Goal: Task Accomplishment & Management: Manage account settings

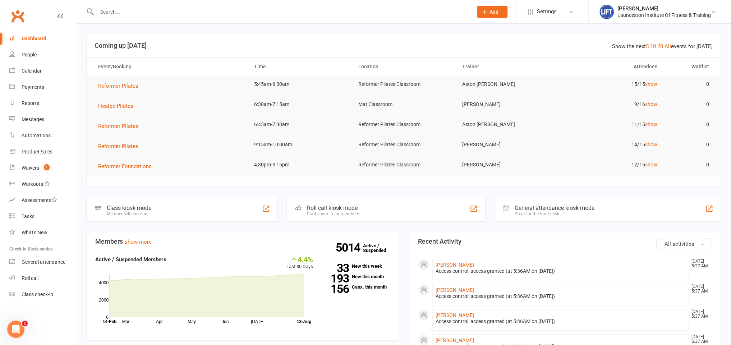
click at [107, 16] on input "text" at bounding box center [281, 12] width 373 height 10
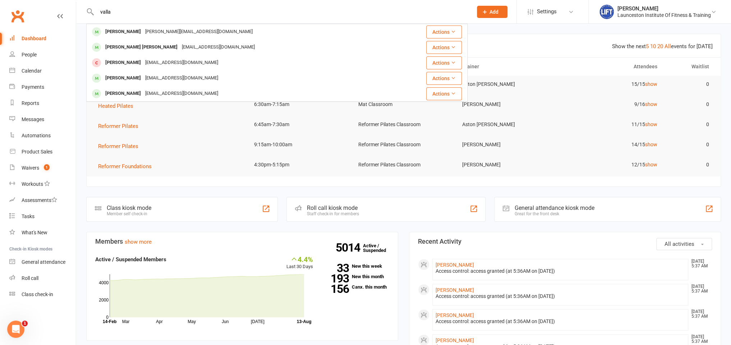
type input "valla"
click at [122, 28] on div "[PERSON_NAME]" at bounding box center [123, 32] width 40 height 10
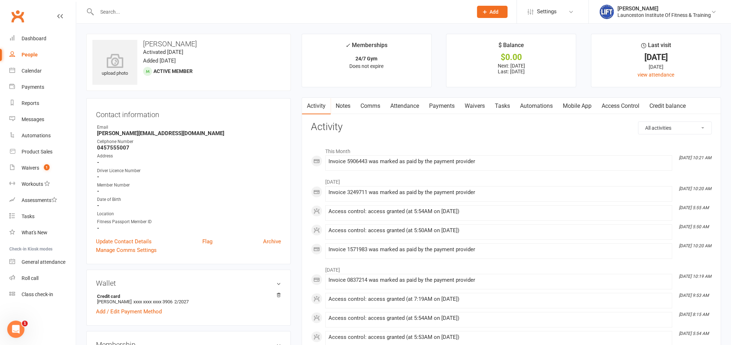
click at [441, 105] on link "Payments" at bounding box center [442, 106] width 36 height 17
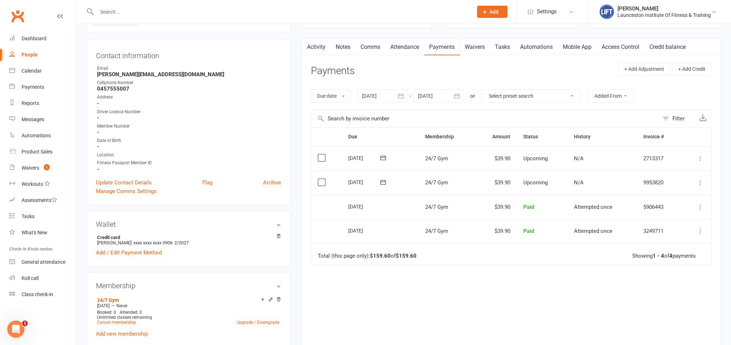
scroll to position [152, 0]
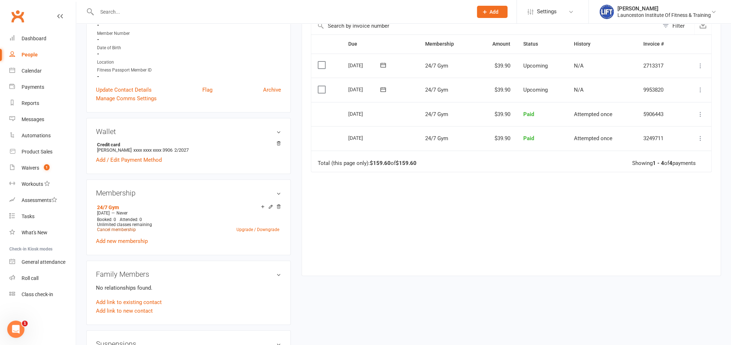
click at [130, 231] on link "Cancel membership" at bounding box center [116, 229] width 39 height 5
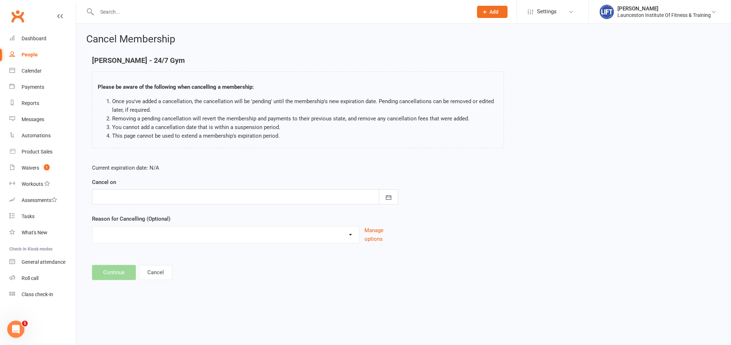
click at [130, 193] on div at bounding box center [245, 196] width 306 height 15
click at [169, 271] on span "13" at bounding box center [169, 270] width 6 height 6
type input "13 Aug 2025"
click at [163, 243] on div "Current expiration date: N/A Cancel on 13 Aug 2025 August 2025 Sun Mon Tue Wed …" at bounding box center [245, 205] width 317 height 95
click at [165, 241] on div "Cancelled by staff (overdues) Change to Fitness Passport Changing gyms Injury M…" at bounding box center [225, 234] width 267 height 17
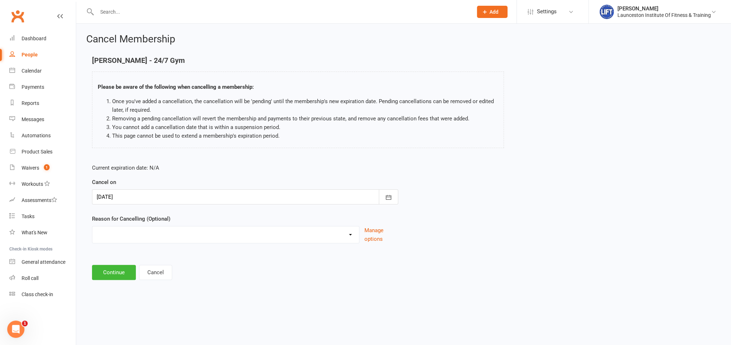
click at [92, 226] on select "Cancelled by staff (overdues) Change to Fitness Passport Changing gyms Injury M…" at bounding box center [225, 233] width 267 height 14
select select "5"
click option "Not using membership" at bounding box center [0, 0] width 0 height 0
click at [125, 274] on button "Continue" at bounding box center [114, 272] width 44 height 15
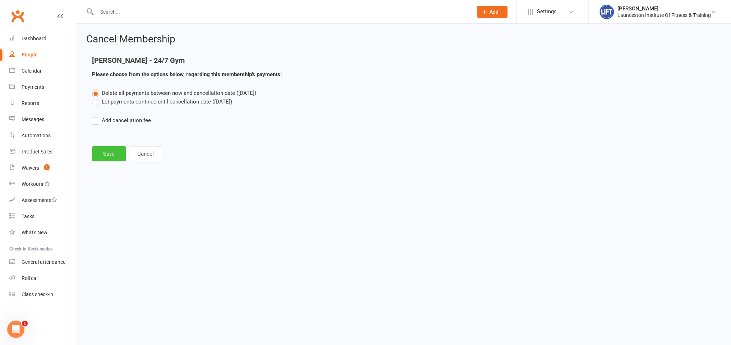
click at [106, 150] on button "Save" at bounding box center [109, 153] width 34 height 15
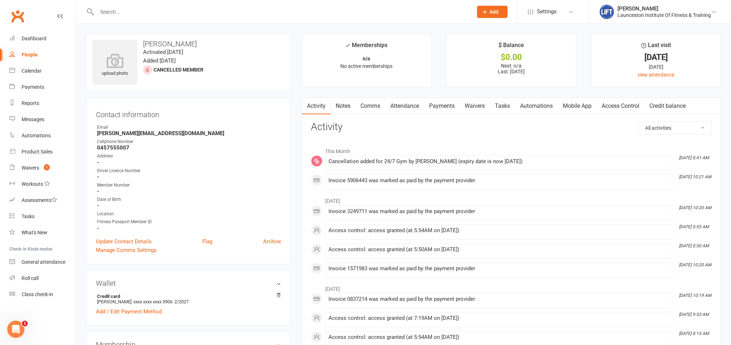
click at [202, 14] on input "text" at bounding box center [281, 12] width 373 height 10
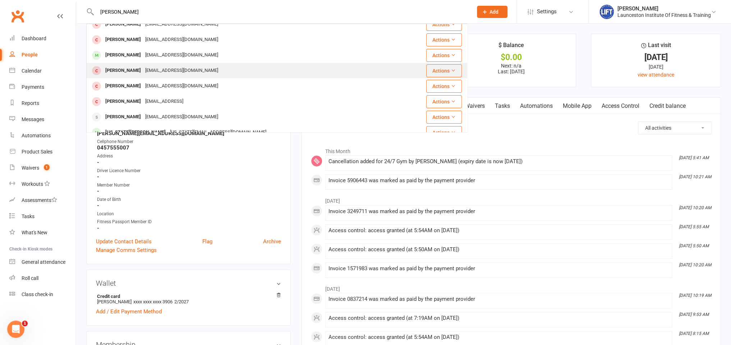
scroll to position [79, 0]
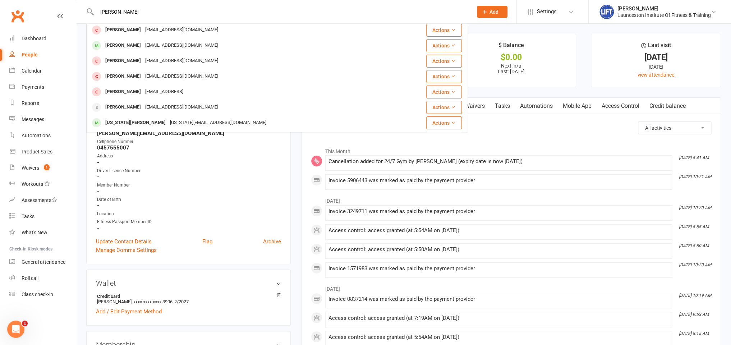
type input "vallance"
click at [248, 166] on ul "Owner Email sam-vallance@hotmail.com Cellphone Number 0457555007 Address - Driv…" at bounding box center [188, 177] width 185 height 107
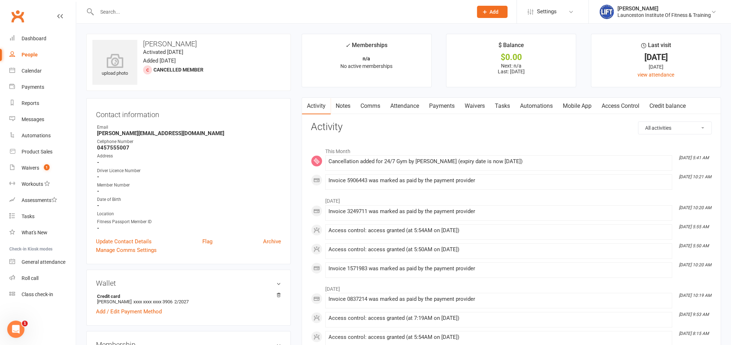
click at [219, 9] on input "text" at bounding box center [281, 12] width 373 height 10
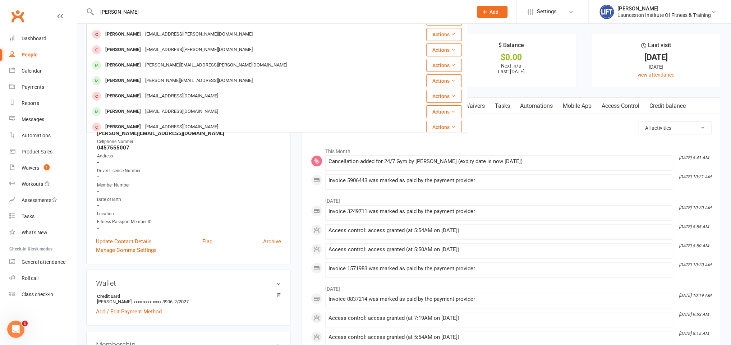
scroll to position [0, 0]
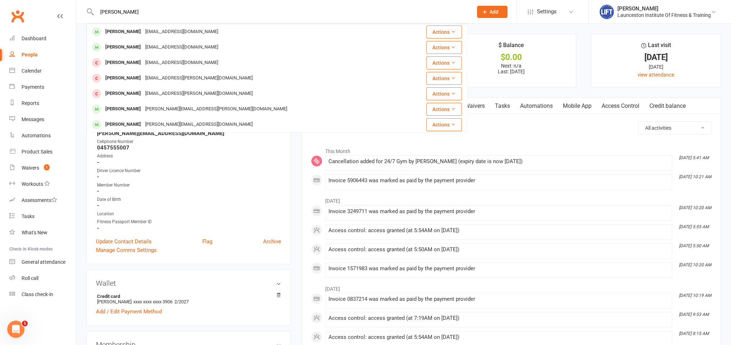
drag, startPoint x: 131, startPoint y: 13, endPoint x: 92, endPoint y: 9, distance: 39.4
click at [95, 9] on input "wright" at bounding box center [281, 12] width 373 height 10
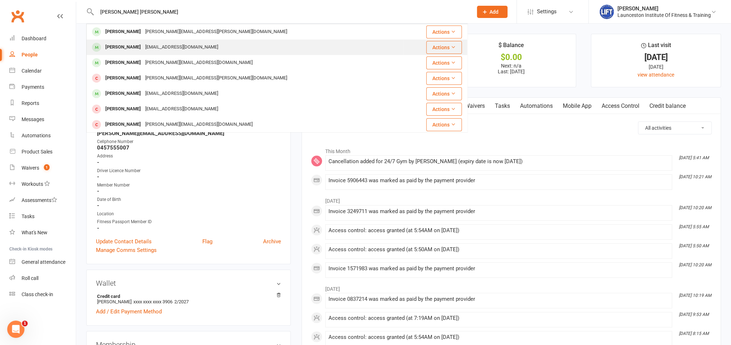
type input "joshua wr"
click at [163, 48] on div "joshuawright@outlook.com.au" at bounding box center [181, 47] width 77 height 10
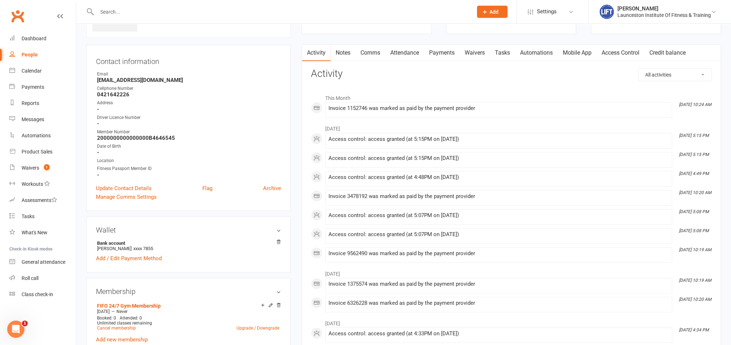
scroll to position [76, 0]
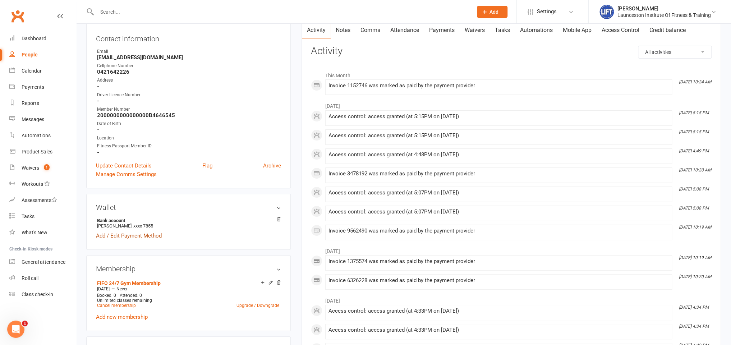
click at [143, 236] on link "Add / Edit Payment Method" at bounding box center [129, 235] width 66 height 9
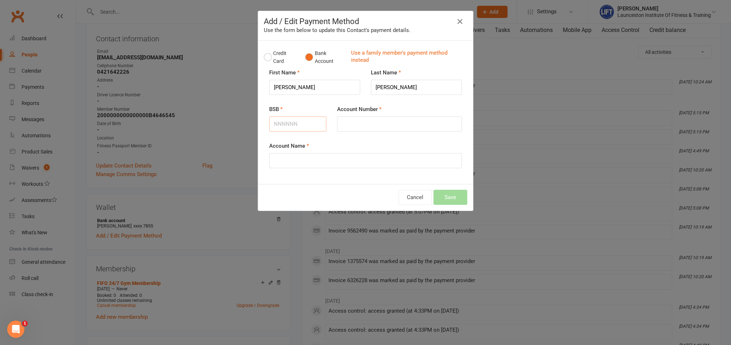
click at [300, 122] on input "BSB" at bounding box center [297, 123] width 57 height 15
type input "772772"
click at [372, 121] on input "Account Number" at bounding box center [399, 123] width 125 height 15
type input "254708506"
click at [313, 158] on input "Account Name" at bounding box center [365, 160] width 193 height 15
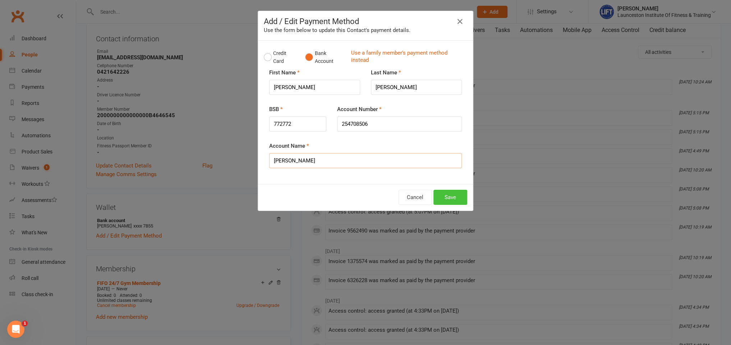
type input "Joshua Wright"
click at [451, 200] on button "Save" at bounding box center [451, 197] width 34 height 15
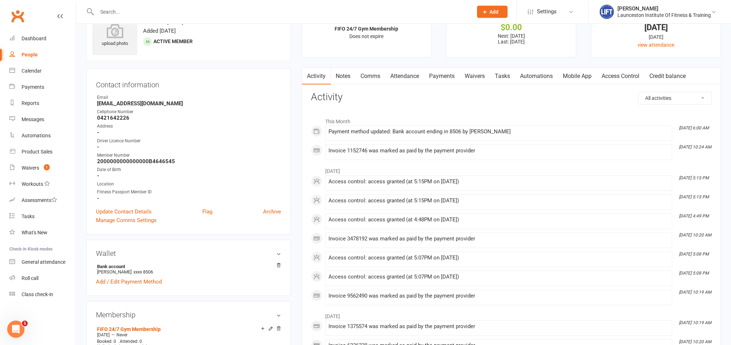
scroll to position [0, 0]
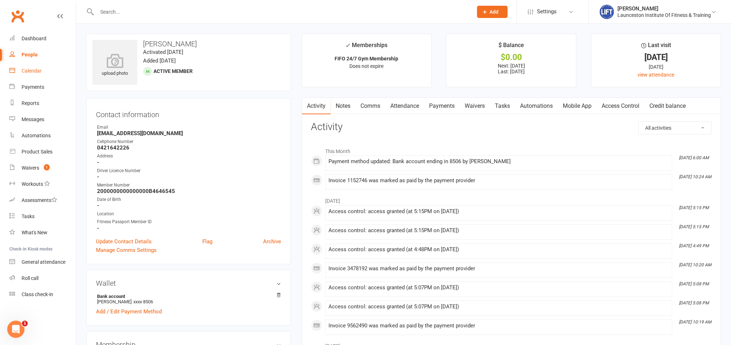
click at [42, 69] on link "Calendar" at bounding box center [42, 71] width 66 height 16
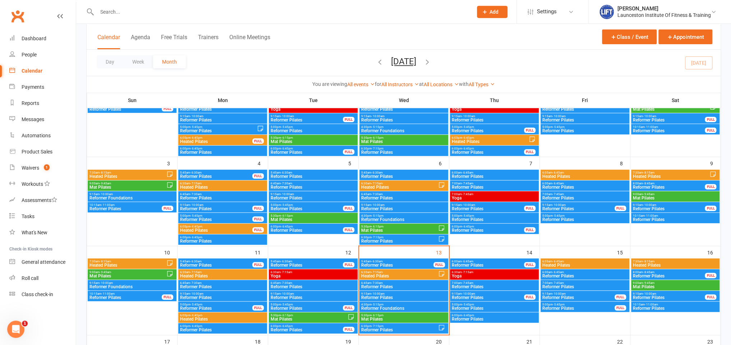
scroll to position [190, 0]
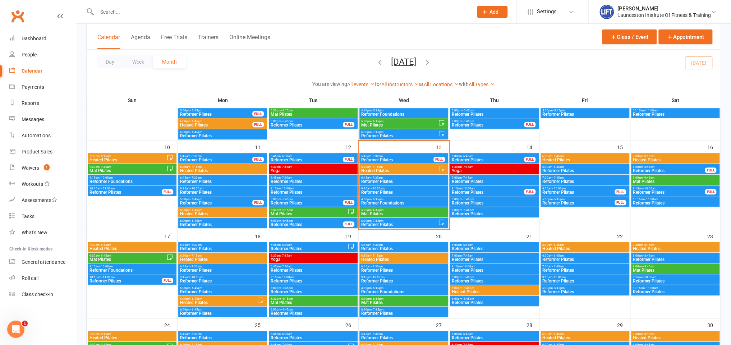
click at [393, 170] on span "Heated Pilates" at bounding box center [399, 171] width 77 height 4
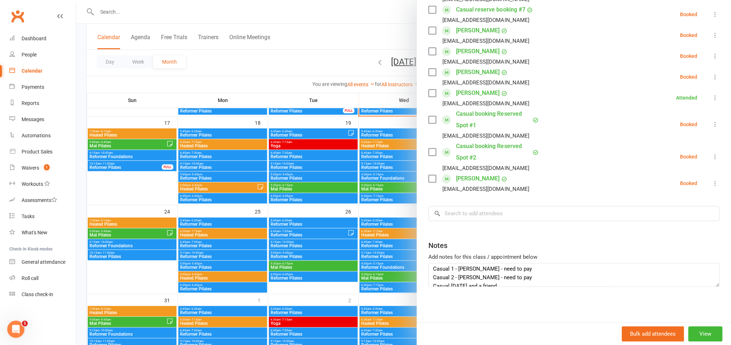
scroll to position [0, 0]
click at [528, 271] on textarea "Casual 1 - [PERSON_NAME] - need to pay Casual 2 - [PERSON_NAME] - need to pay C…" at bounding box center [573, 275] width 291 height 24
click at [524, 283] on textarea "Casual 1 - [PERSON_NAME] - need to pay Casual 2 - [PERSON_NAME] - need to pay C…" at bounding box center [573, 275] width 291 height 24
click at [510, 281] on textarea "Casual 1 - [PERSON_NAME] - need to pay Casual 2 - [PERSON_NAME] - need to pay C…" at bounding box center [573, 275] width 291 height 24
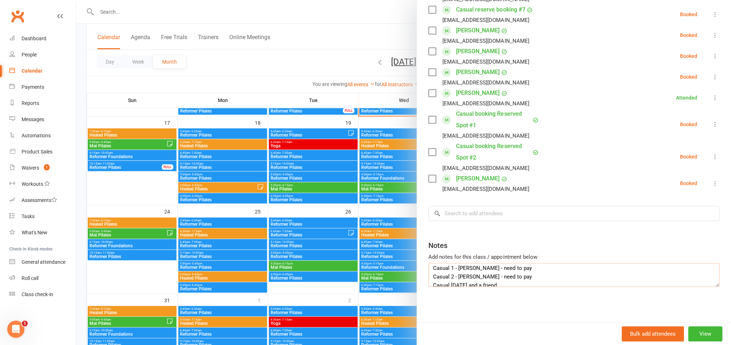
scroll to position [0, 0]
click at [531, 272] on textarea "Casual 1 - [PERSON_NAME] - need to pay Casual 2 - [PERSON_NAME] - need to pay C…" at bounding box center [573, 275] width 291 height 24
click at [523, 281] on textarea "Casual 1 - [PERSON_NAME] - need to pay Casual 2 - [PERSON_NAME] - need to pay C…" at bounding box center [573, 275] width 291 height 24
click at [501, 278] on textarea "Casual 1 - [PERSON_NAME] - need to pay Casual 2 - [PERSON_NAME] - need to pay C…" at bounding box center [573, 275] width 291 height 24
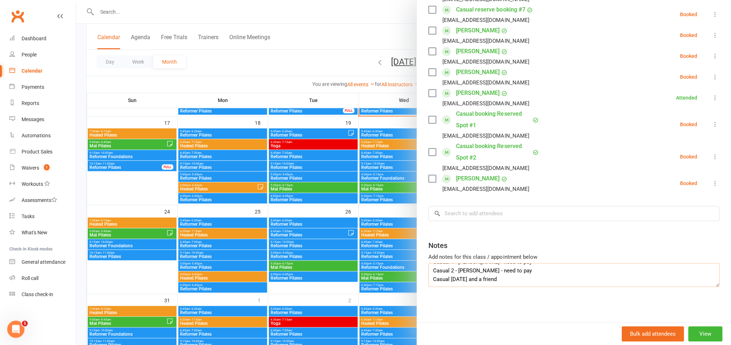
click at [505, 279] on textarea "Casual 1 - [PERSON_NAME] - need to pay Casual 2 - [PERSON_NAME] - need to pay C…" at bounding box center [573, 275] width 291 height 24
click at [521, 274] on textarea "Casual 1 - [PERSON_NAME] - need to pay Casual 2 - [PERSON_NAME] - need to pay C…" at bounding box center [573, 275] width 291 height 24
click at [511, 278] on textarea "Casual 1 - [PERSON_NAME] - need to pay Casual 2 - [PERSON_NAME] - need to pay C…" at bounding box center [573, 275] width 291 height 24
click at [507, 274] on textarea "Casual 1 - [PERSON_NAME] - need to pay Casual 2 - [PERSON_NAME] - need to pay C…" at bounding box center [573, 275] width 291 height 24
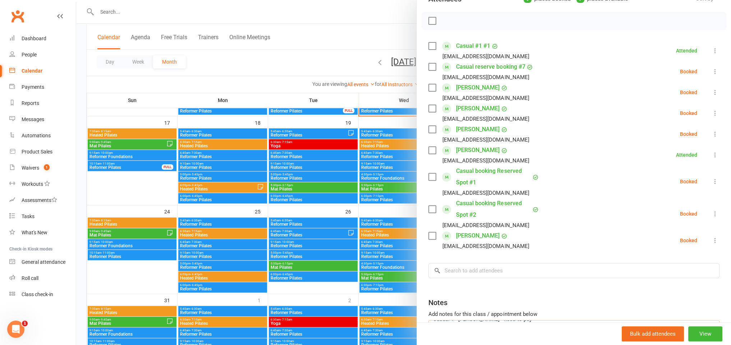
scroll to position [111, 0]
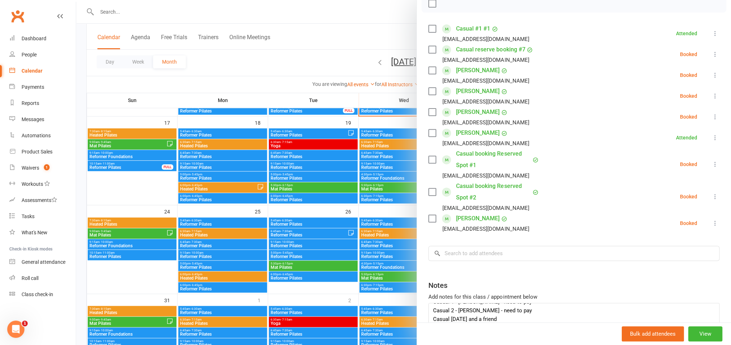
click at [142, 20] on div at bounding box center [403, 172] width 655 height 345
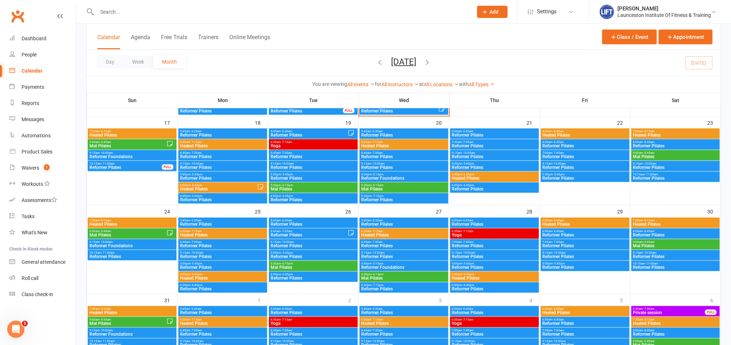
click at [142, 14] on input "text" at bounding box center [281, 12] width 373 height 10
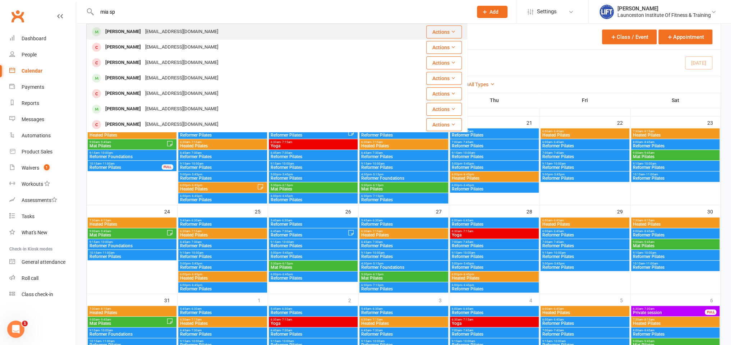
type input "mia sp"
click at [107, 35] on div "Mia Spilsbury" at bounding box center [123, 32] width 40 height 10
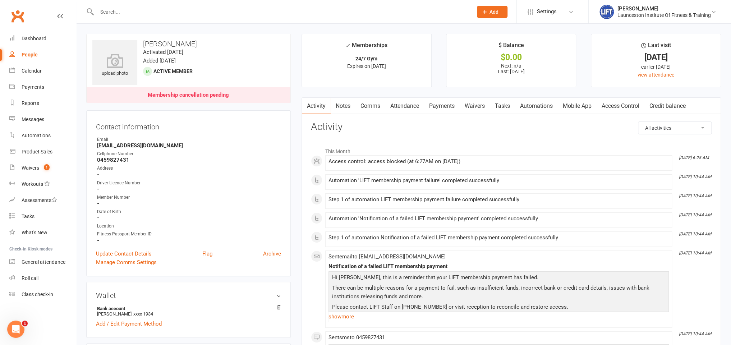
click at [439, 108] on link "Payments" at bounding box center [442, 106] width 36 height 17
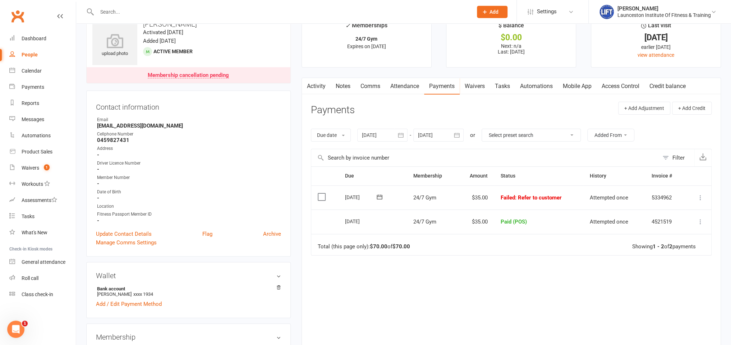
scroll to position [38, 0]
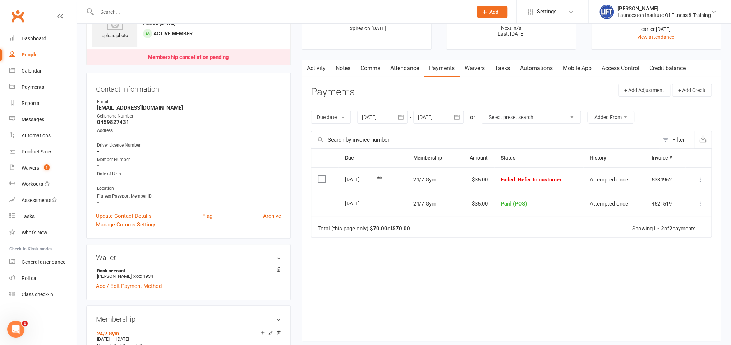
click at [700, 178] on icon at bounding box center [700, 179] width 7 height 7
click at [665, 210] on link "Mark as Paid (POS)" at bounding box center [668, 208] width 71 height 14
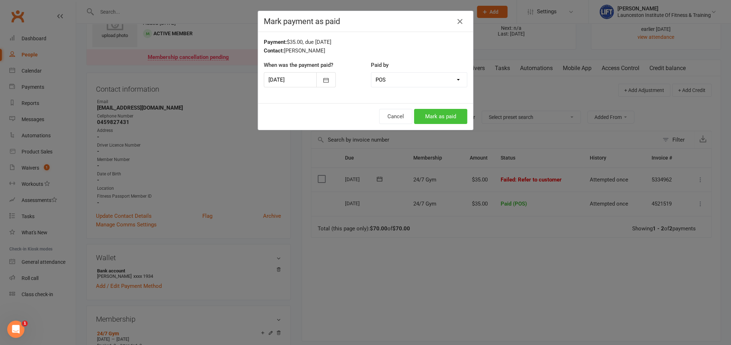
click at [431, 110] on button "Mark as paid" at bounding box center [440, 116] width 53 height 15
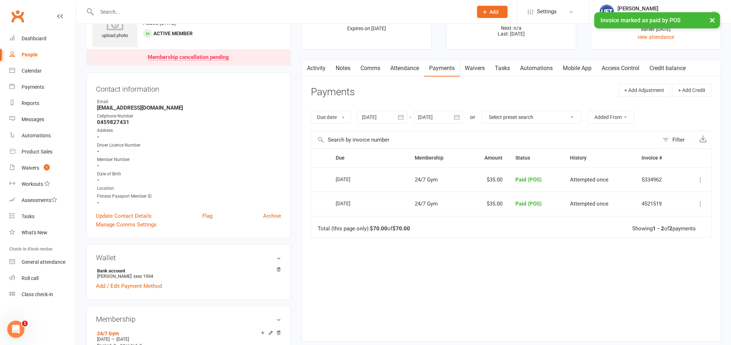
click at [285, 130] on div "Contact information Owner Email Msspilsbury@icloud.com Cellphone Number 0459827…" at bounding box center [188, 156] width 205 height 166
click at [47, 70] on link "Calendar" at bounding box center [42, 71] width 66 height 16
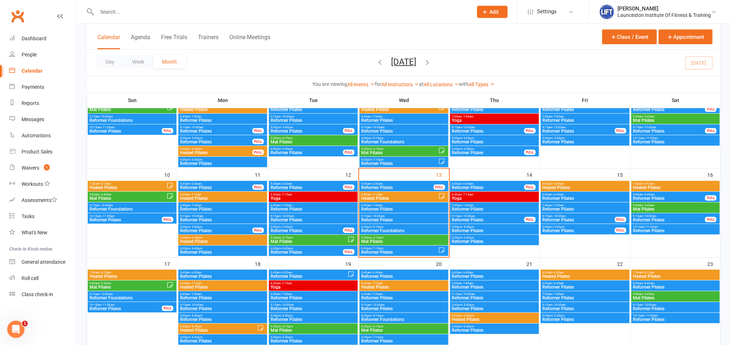
scroll to position [190, 0]
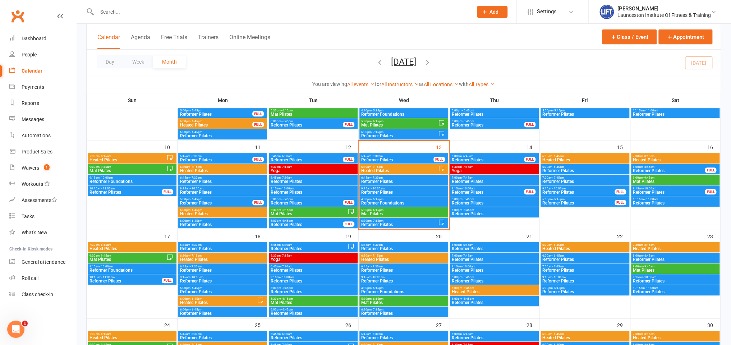
click at [373, 170] on span "Heated Pilates" at bounding box center [399, 171] width 77 height 4
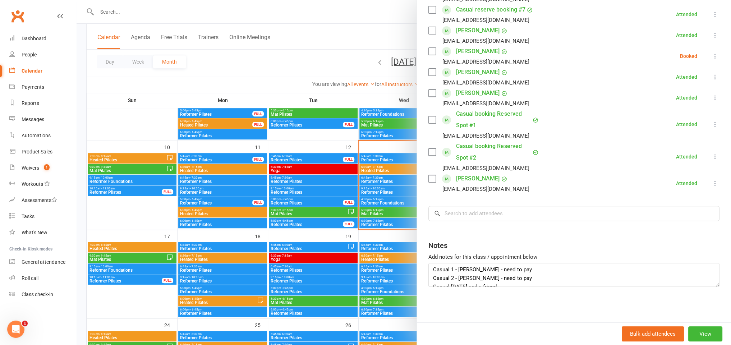
scroll to position [0, 0]
click at [523, 281] on textarea "Casual 1 - [PERSON_NAME] - need to pay Casual 2 - [PERSON_NAME] - need to pay C…" at bounding box center [573, 275] width 291 height 24
click at [525, 271] on textarea "Casual 1 - [PERSON_NAME] - need to pay Casual 2 - [PERSON_NAME] - need to pay C…" at bounding box center [573, 275] width 291 height 24
click at [525, 280] on textarea "Casual 1 - [PERSON_NAME] - need to pay Casual 2 - [PERSON_NAME] - need to pay C…" at bounding box center [573, 275] width 291 height 24
click at [231, 11] on div at bounding box center [403, 172] width 655 height 345
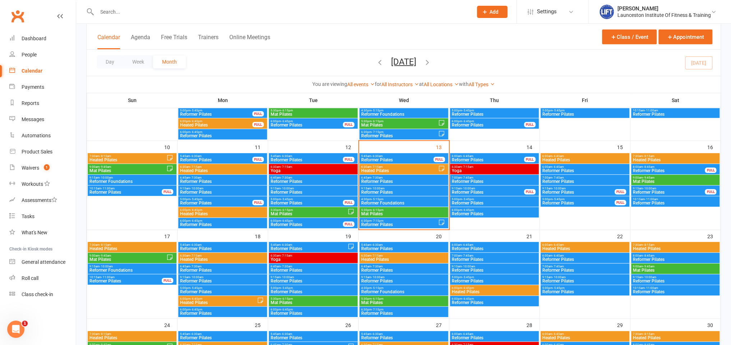
click at [190, 9] on input "text" at bounding box center [281, 12] width 373 height 10
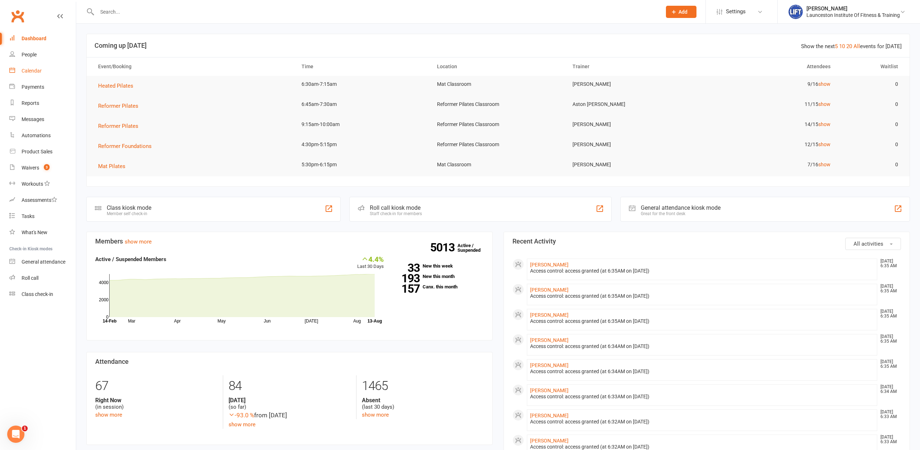
click at [25, 67] on link "Calendar" at bounding box center [42, 71] width 66 height 16
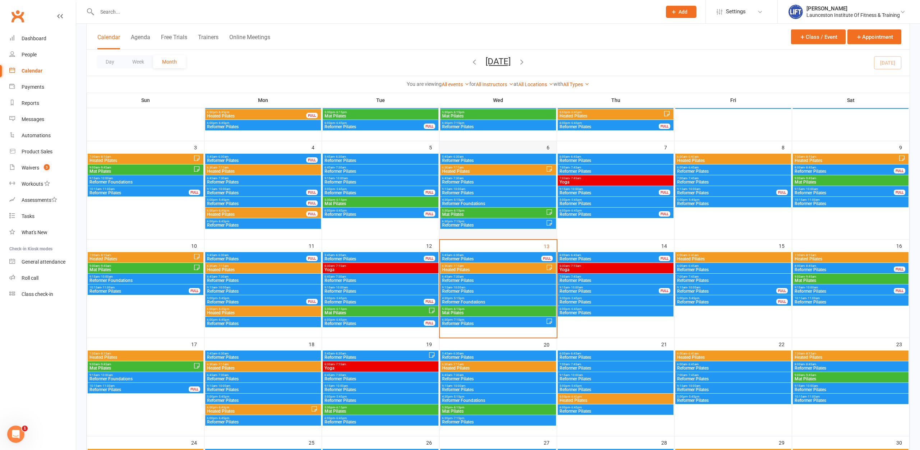
scroll to position [147, 0]
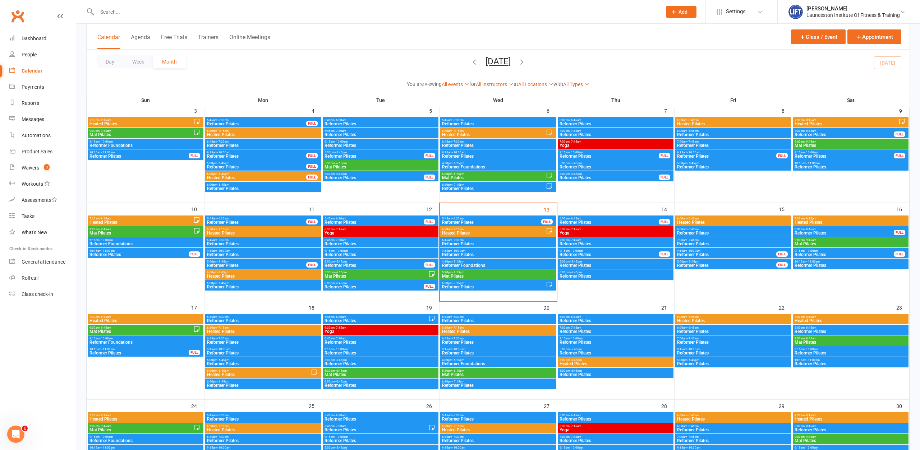
click at [478, 231] on span "Heated Pilates" at bounding box center [494, 233] width 104 height 4
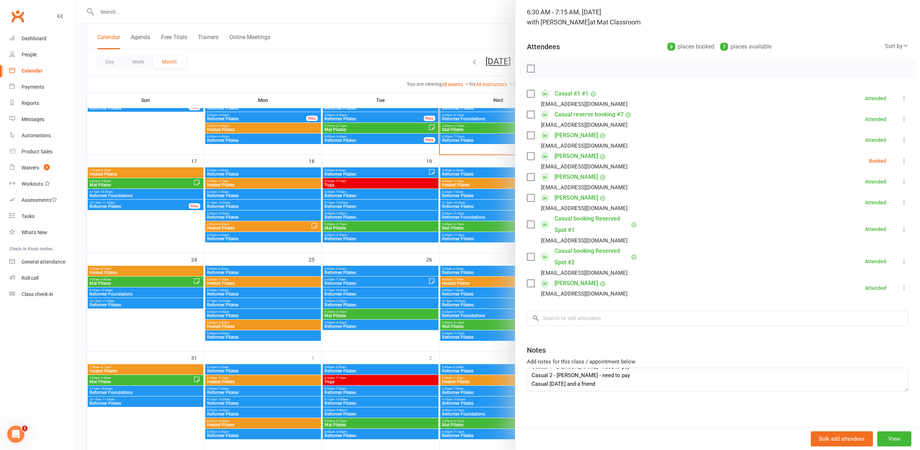
scroll to position [0, 0]
click at [442, 41] on div at bounding box center [498, 225] width 844 height 450
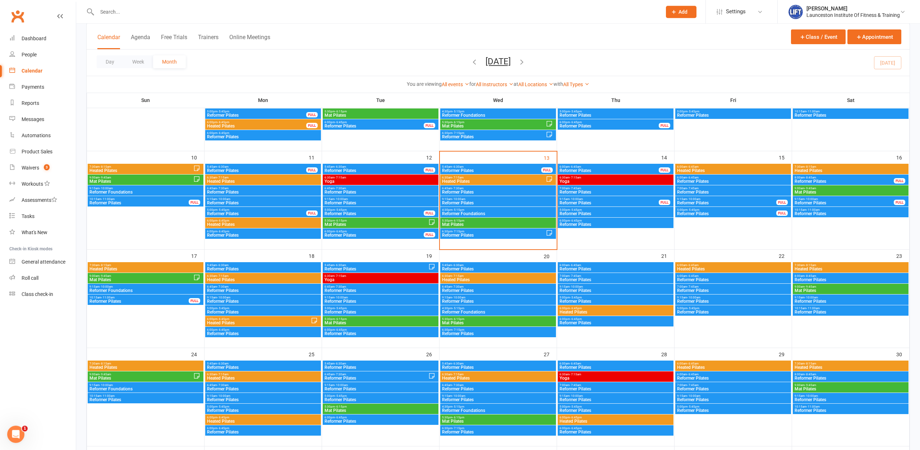
scroll to position [183, 0]
